Goal: Task Accomplishment & Management: Use online tool/utility

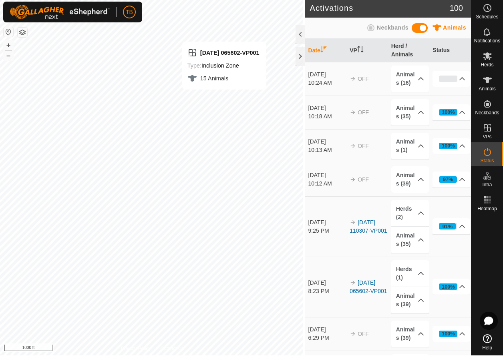
scroll to position [136, 0]
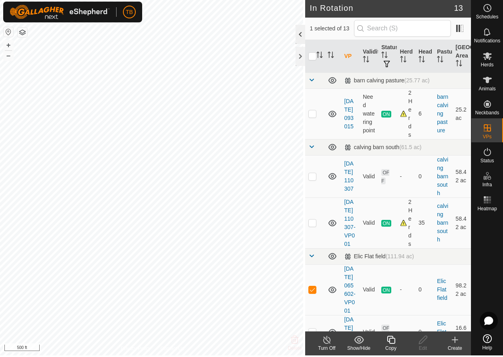
click at [296, 37] on div at bounding box center [300, 35] width 10 height 19
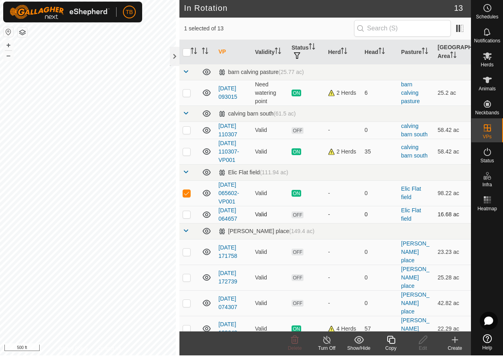
drag, startPoint x: 255, startPoint y: 220, endPoint x: 315, endPoint y: 208, distance: 61.0
click at [315, 208] on tr "2025-08-19 064657 Valid OFF - 0 Elic Flat field 16.68 ac" at bounding box center [324, 216] width 291 height 17
drag, startPoint x: 186, startPoint y: 118, endPoint x: 199, endPoint y: 114, distance: 13.7
click at [199, 114] on tr "calving barn south (61.5 ac)" at bounding box center [324, 115] width 291 height 16
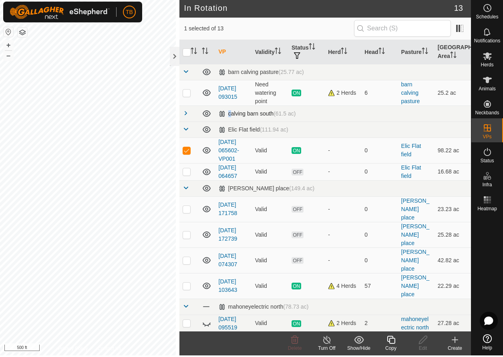
checkbox input "false"
checkbox input "true"
checkbox input "false"
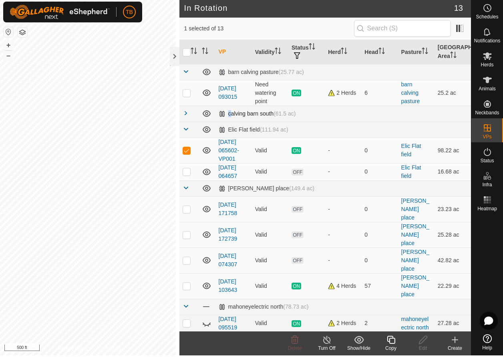
checkbox input "true"
checkbox input "false"
checkbox input "true"
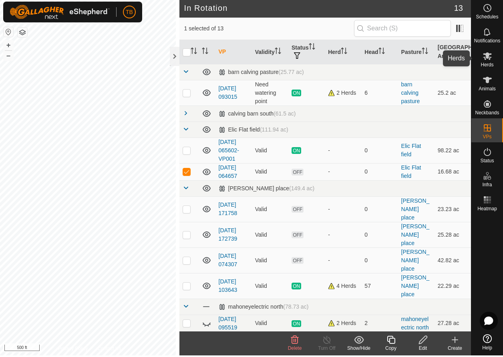
click at [492, 58] on es-mob-svg-icon at bounding box center [487, 57] width 14 height 13
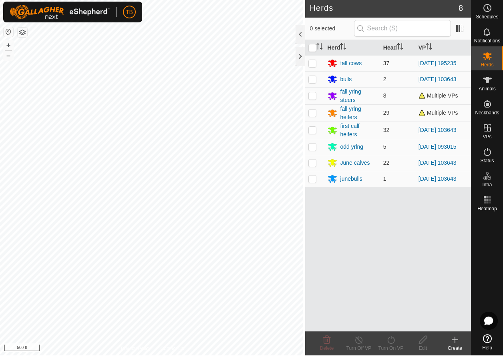
click at [308, 62] on p-checkbox at bounding box center [312, 65] width 8 height 6
checkbox input "true"
click at [389, 341] on icon at bounding box center [391, 342] width 10 height 10
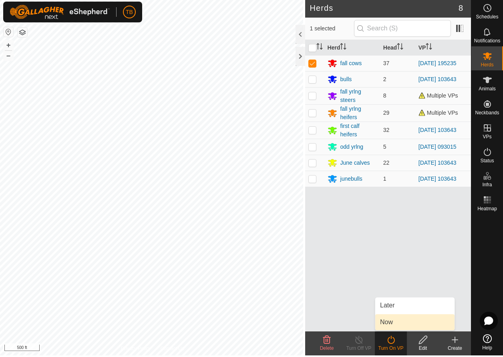
click at [399, 321] on link "Now" at bounding box center [414, 324] width 79 height 16
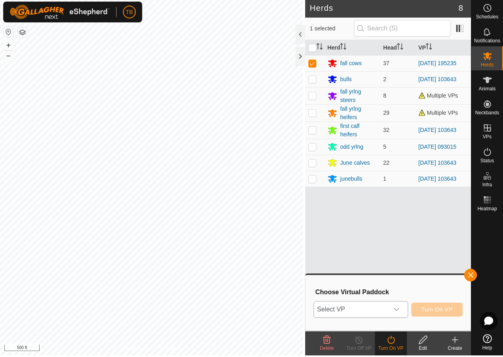
click at [358, 307] on span "Select VP" at bounding box center [351, 311] width 74 height 16
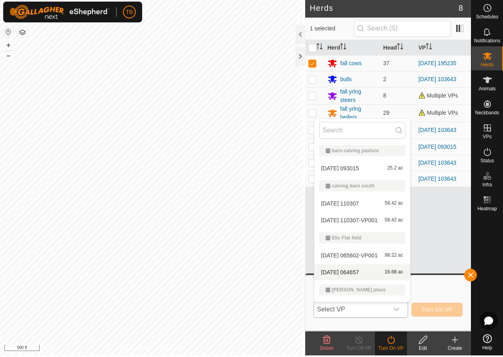
click at [361, 276] on li "2025-08-19 064657 16.68 ac" at bounding box center [362, 274] width 96 height 16
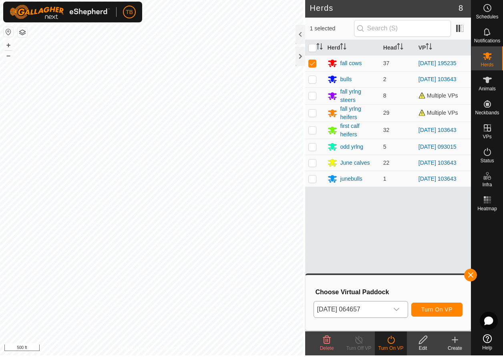
click at [440, 310] on span "Turn On VP" at bounding box center [436, 311] width 31 height 6
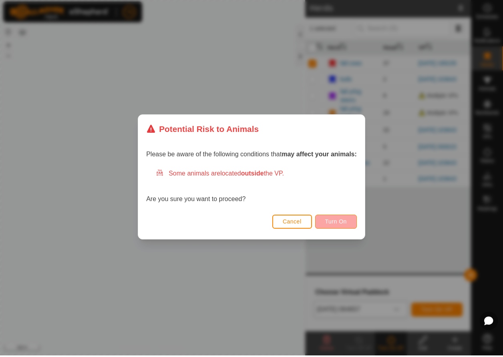
click at [349, 223] on button "Turn On" at bounding box center [336, 223] width 42 height 14
